Goal: Communication & Community: Answer question/provide support

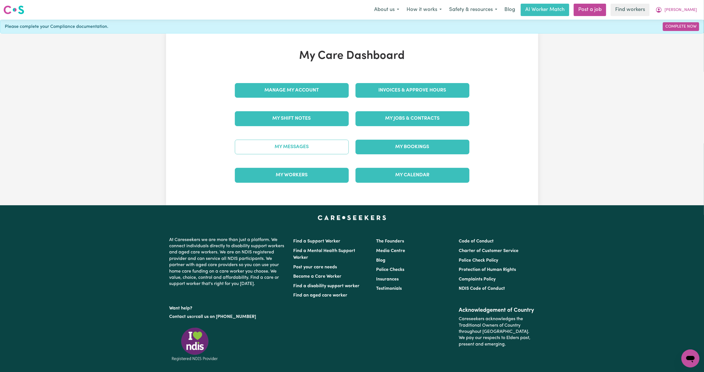
click at [294, 146] on link "My Messages" at bounding box center [292, 147] width 114 height 15
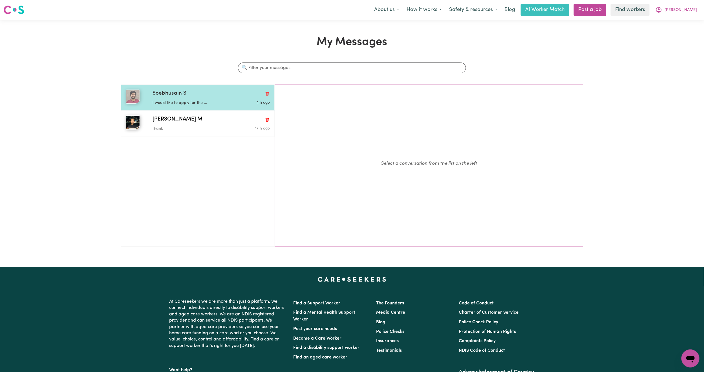
click at [210, 104] on p "I would like to apply for the ..." at bounding box center [191, 103] width 78 height 6
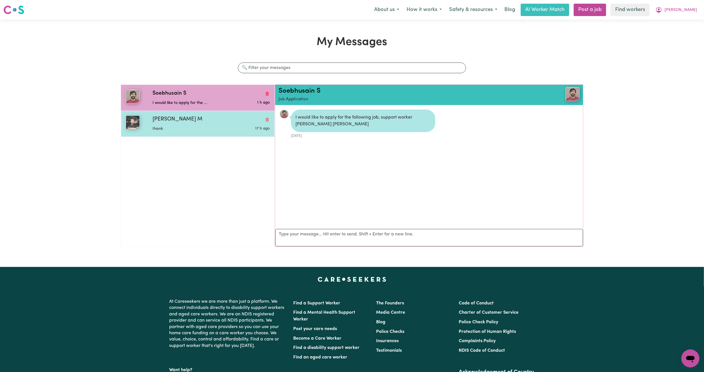
click at [200, 123] on div "[PERSON_NAME] M" at bounding box center [210, 120] width 117 height 8
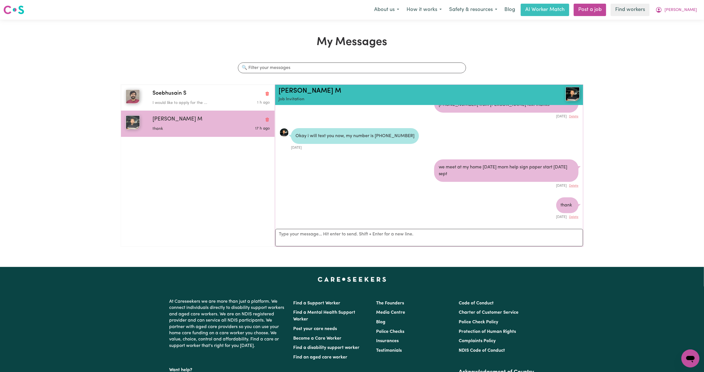
scroll to position [42, 0]
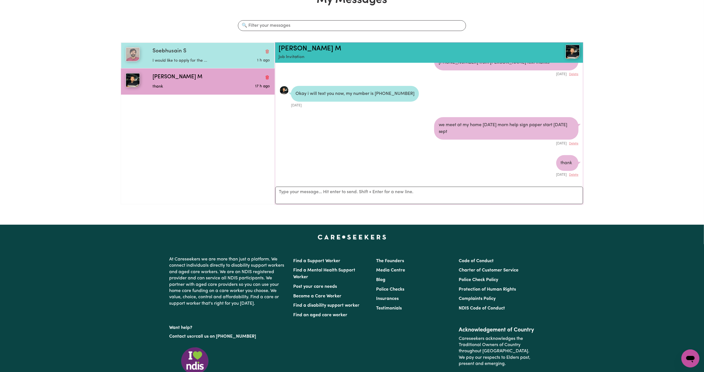
click at [135, 51] on img "button" at bounding box center [133, 54] width 14 height 14
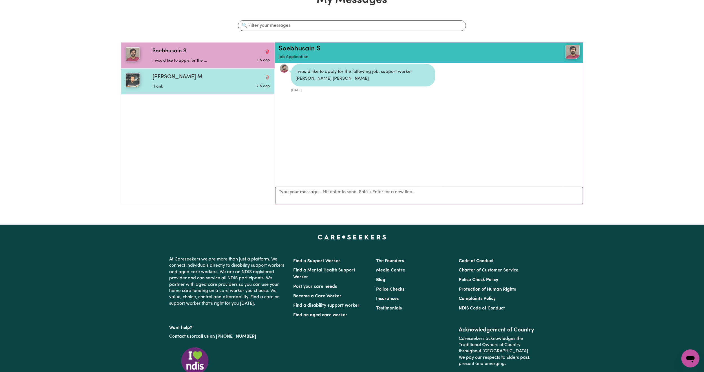
click at [206, 77] on div "[PERSON_NAME] M" at bounding box center [210, 77] width 117 height 8
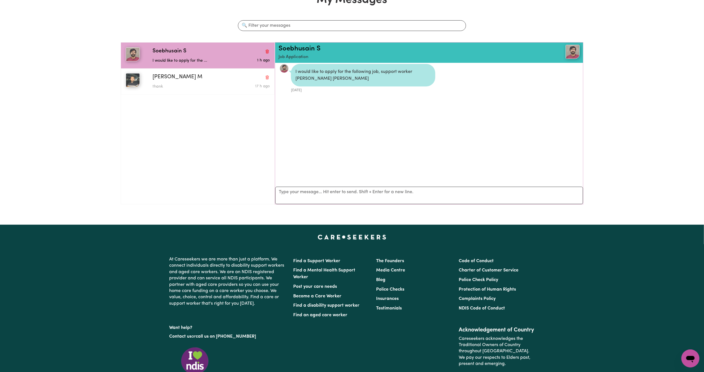
scroll to position [210, 0]
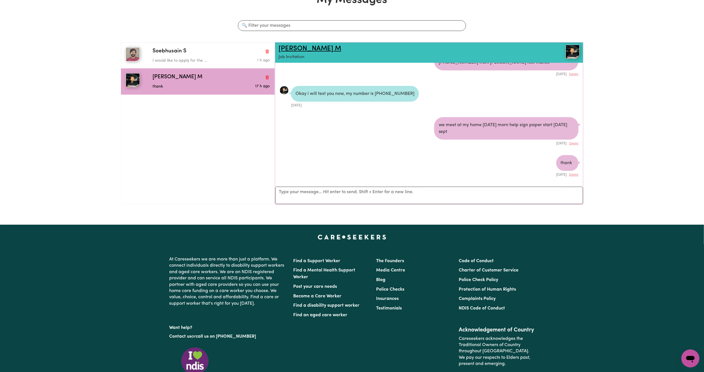
click at [298, 48] on link "[PERSON_NAME] M" at bounding box center [309, 48] width 63 height 7
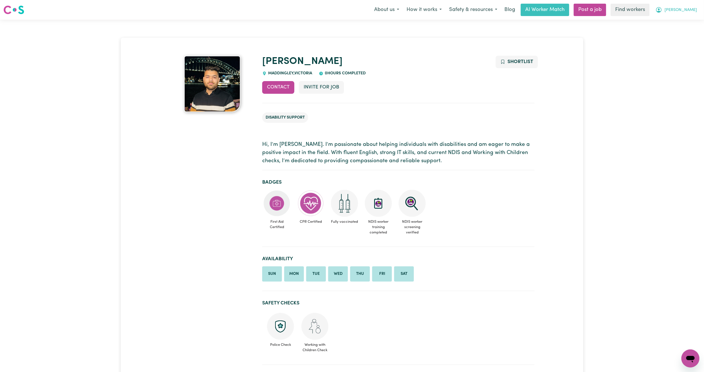
click at [694, 10] on button "[PERSON_NAME]" at bounding box center [676, 10] width 49 height 12
drag, startPoint x: 688, startPoint y: 15, endPoint x: 684, endPoint y: 19, distance: 5.6
click at [684, 19] on link "My Dashboard" at bounding box center [678, 22] width 45 height 11
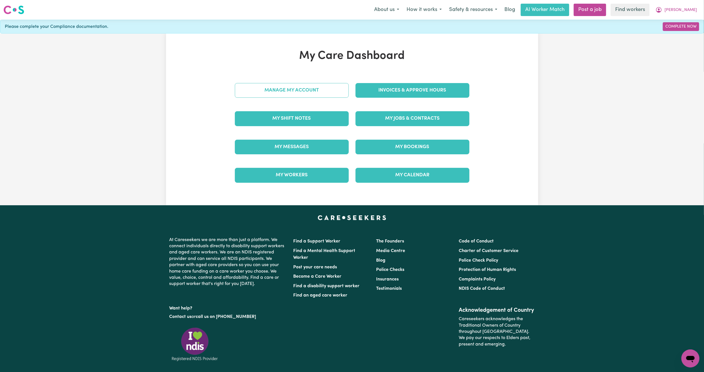
click at [298, 89] on link "Manage My Account" at bounding box center [292, 90] width 114 height 15
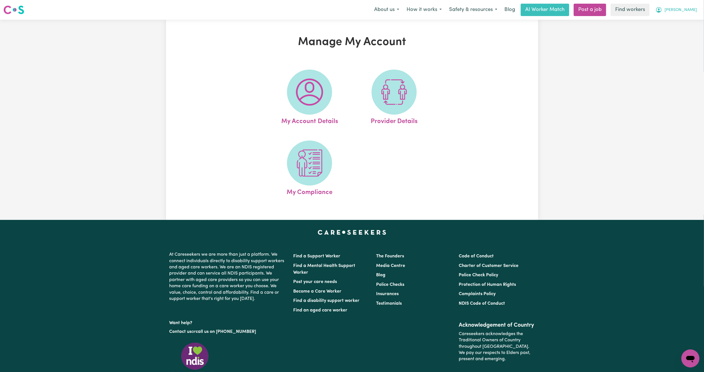
click at [690, 11] on span "[PERSON_NAME]" at bounding box center [680, 10] width 32 height 6
click at [682, 28] on link "Logout" at bounding box center [678, 32] width 45 height 11
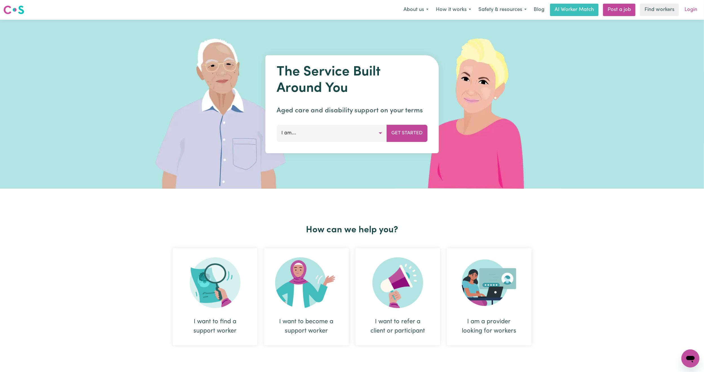
click at [690, 10] on link "Login" at bounding box center [690, 10] width 19 height 12
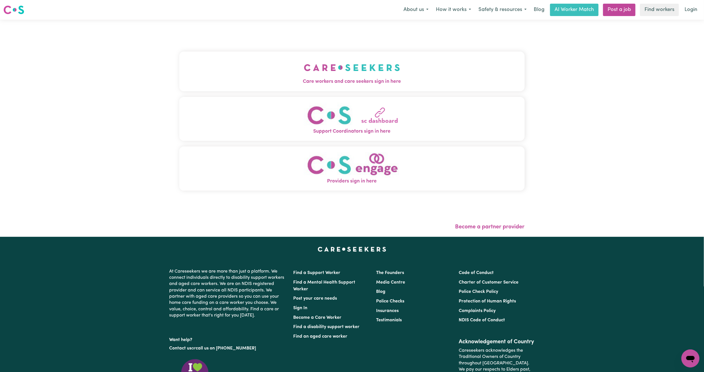
click at [266, 74] on button "Care workers and care seekers sign in here" at bounding box center [351, 71] width 345 height 39
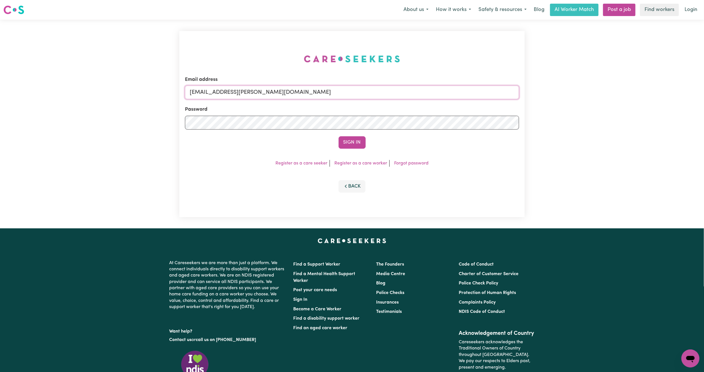
drag, startPoint x: 222, startPoint y: 90, endPoint x: 337, endPoint y: 96, distance: 115.7
click at [337, 96] on input "[EMAIL_ADDRESS][PERSON_NAME][DOMAIN_NAME]" at bounding box center [352, 93] width 334 height 14
paste input "[EMAIL_ADDRESS][DOMAIN_NAME]"
drag, startPoint x: 219, startPoint y: 95, endPoint x: 364, endPoint y: 103, distance: 144.5
click at [364, 103] on form "Email address [EMAIL_ADDRESS][PERSON_NAME][DOMAIN_NAME] Password Sign In" at bounding box center [352, 112] width 334 height 73
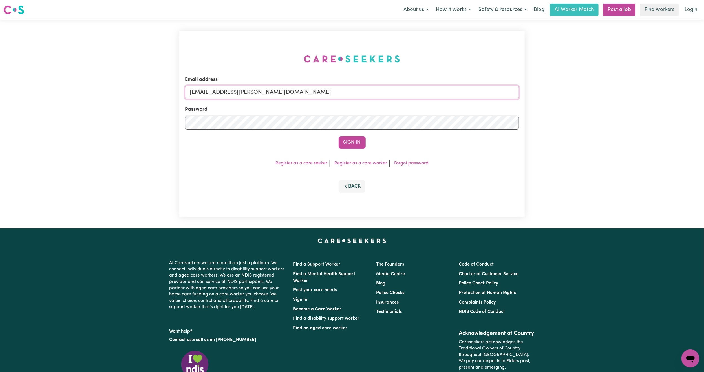
paste input "[EMAIL_ADDRESS][DOMAIN_NAME]"
type input "superuser~[EMAIL_ADDRESS][DOMAIN_NAME]"
click at [353, 140] on button "Sign In" at bounding box center [351, 142] width 27 height 12
